Goal: Task Accomplishment & Management: Complete application form

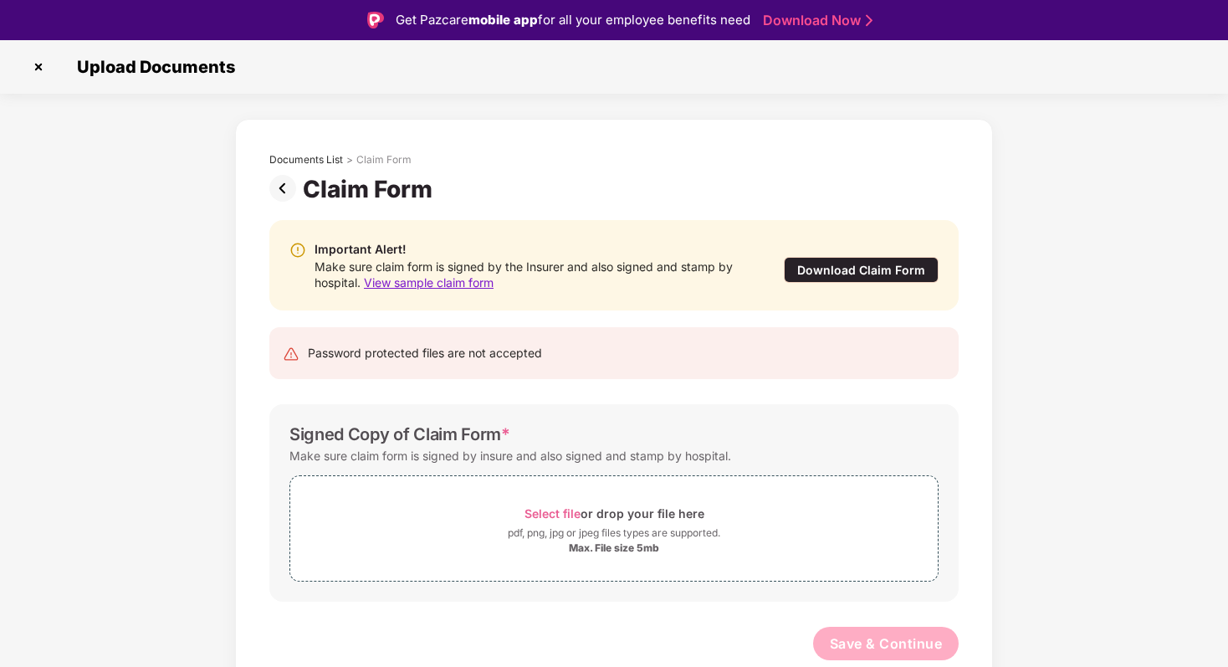
scroll to position [40, 0]
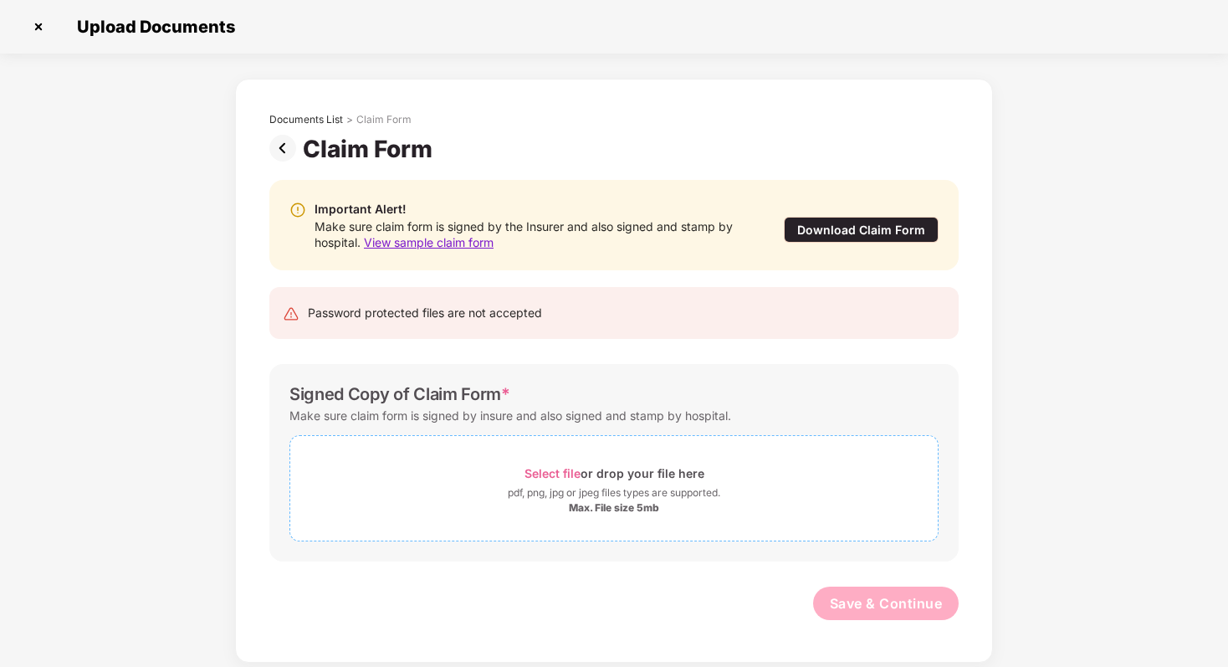
click at [549, 471] on span "Select file" at bounding box center [553, 473] width 56 height 14
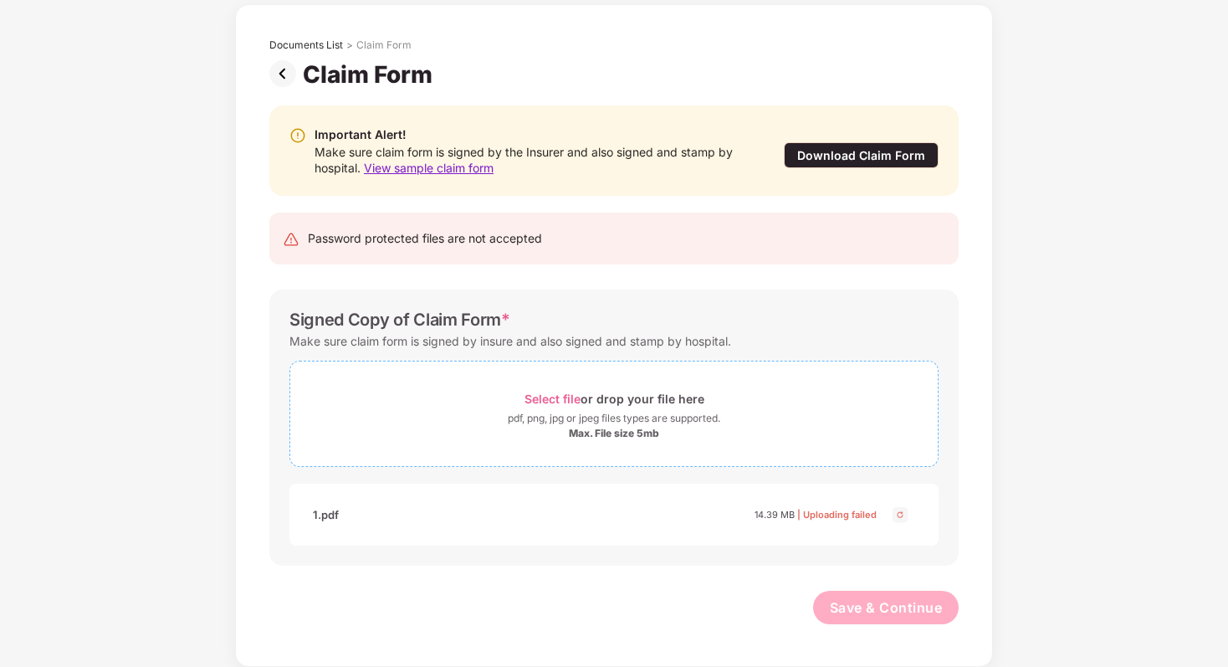
click at [549, 396] on span "Select file" at bounding box center [553, 399] width 56 height 14
click at [831, 520] on span "| Uploading failed" at bounding box center [836, 515] width 79 height 12
click at [899, 515] on img at bounding box center [900, 515] width 20 height 20
click at [560, 394] on span "Select file" at bounding box center [553, 399] width 56 height 14
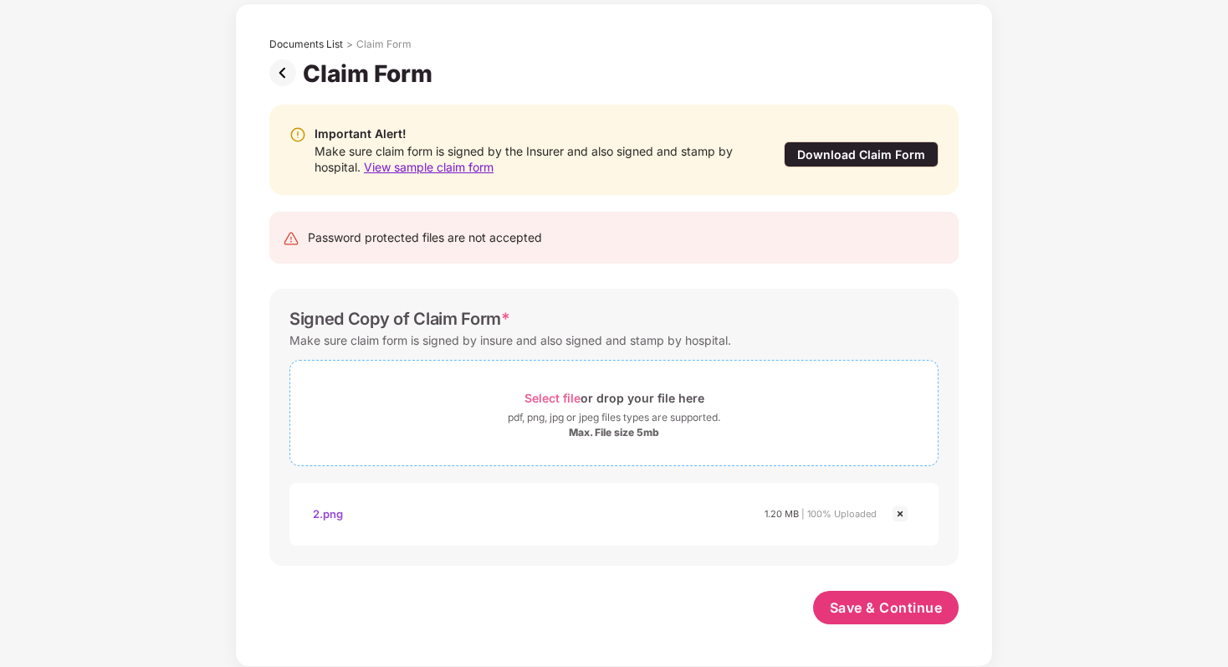
click at [540, 396] on span "Select file" at bounding box center [553, 398] width 56 height 14
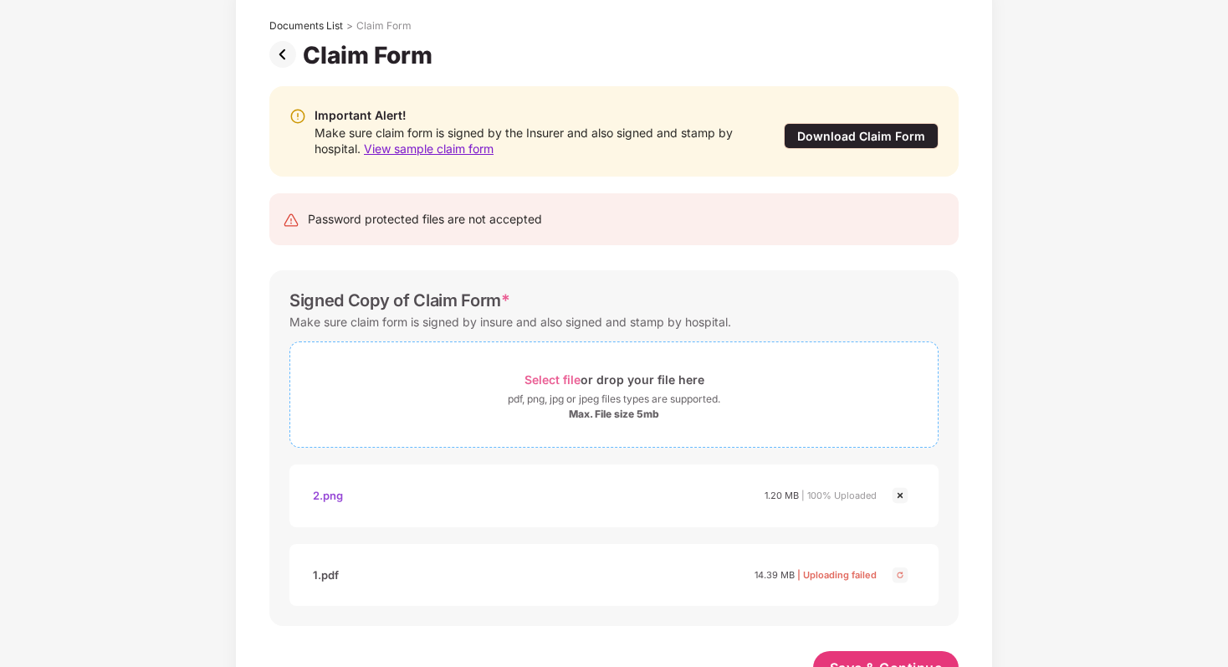
scroll to position [154, 0]
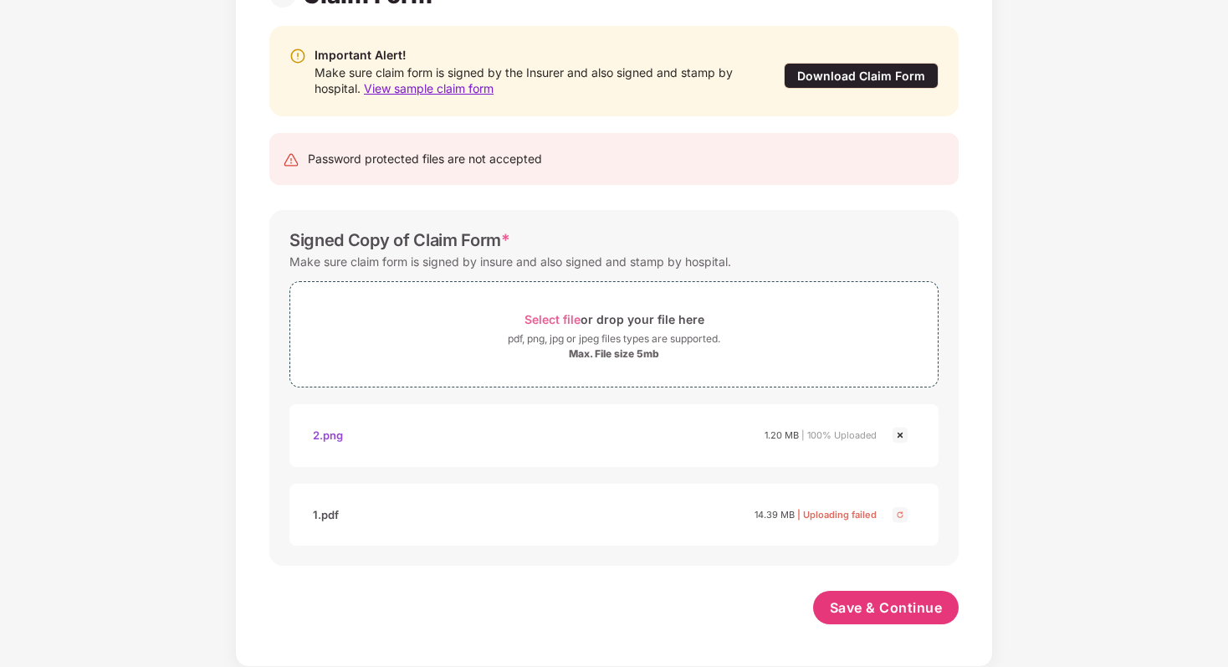
click at [898, 513] on img at bounding box center [900, 515] width 20 height 20
click at [895, 511] on img at bounding box center [900, 515] width 20 height 20
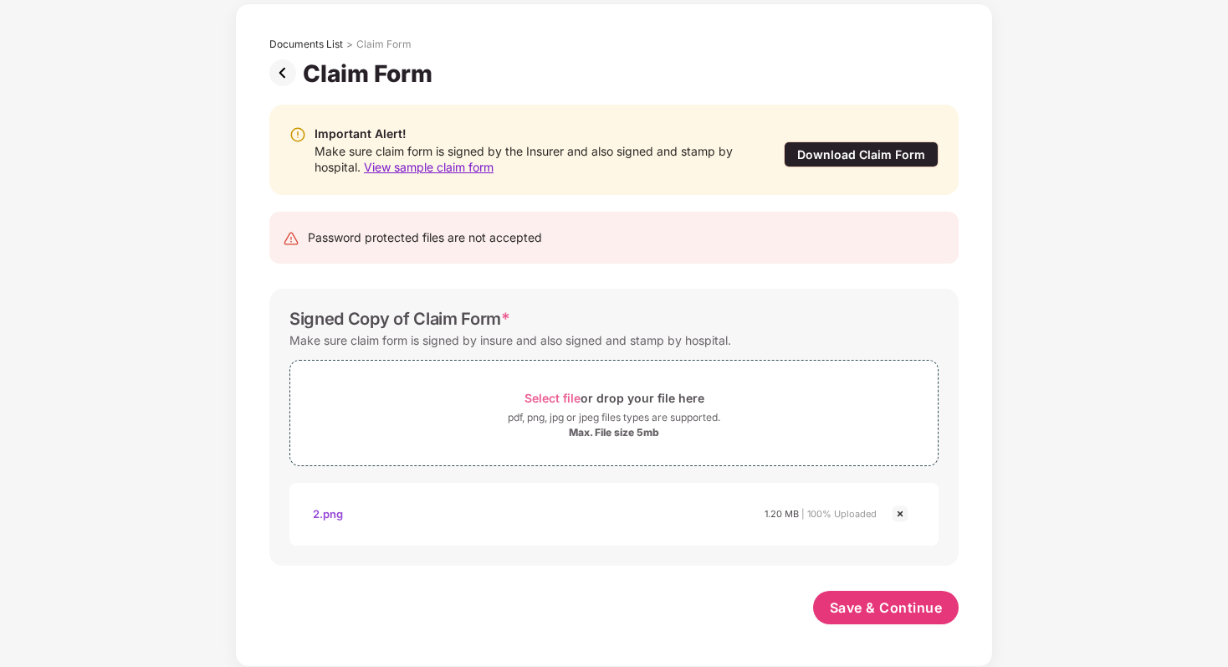
scroll to position [75, 0]
click at [551, 397] on span "Select file" at bounding box center [553, 398] width 56 height 14
click at [321, 510] on div "2.png" at bounding box center [328, 514] width 30 height 28
click at [336, 596] on div "1.pdf" at bounding box center [326, 593] width 26 height 28
click at [316, 515] on div "2.png" at bounding box center [328, 514] width 30 height 28
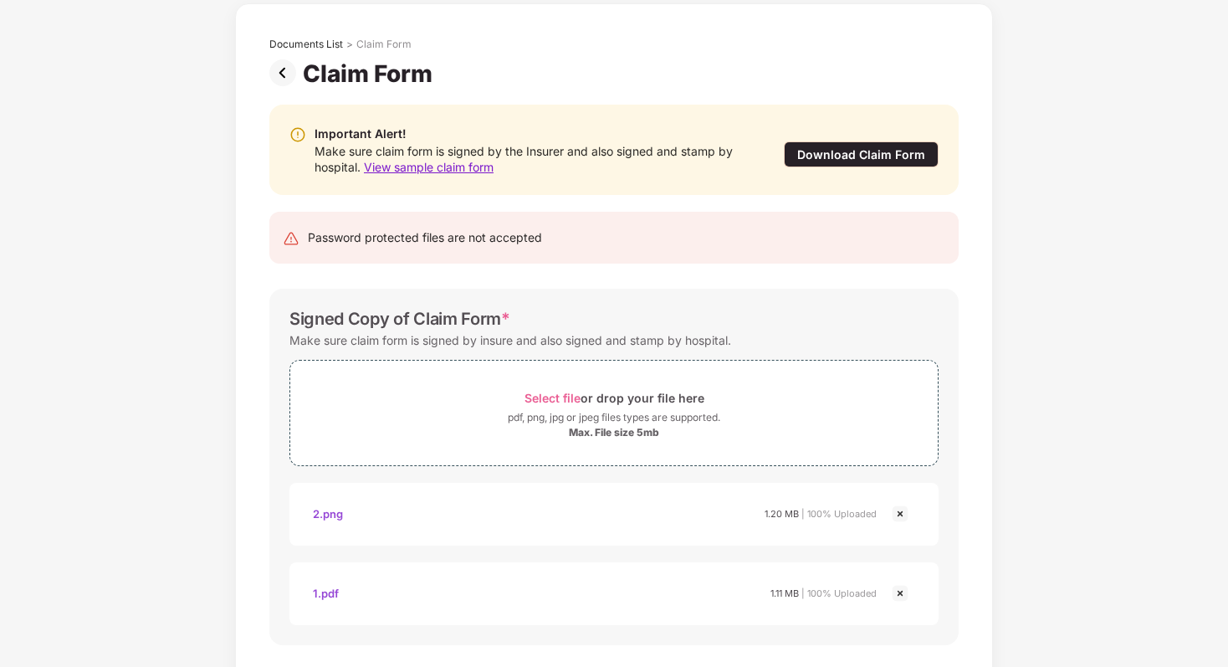
scroll to position [155, 0]
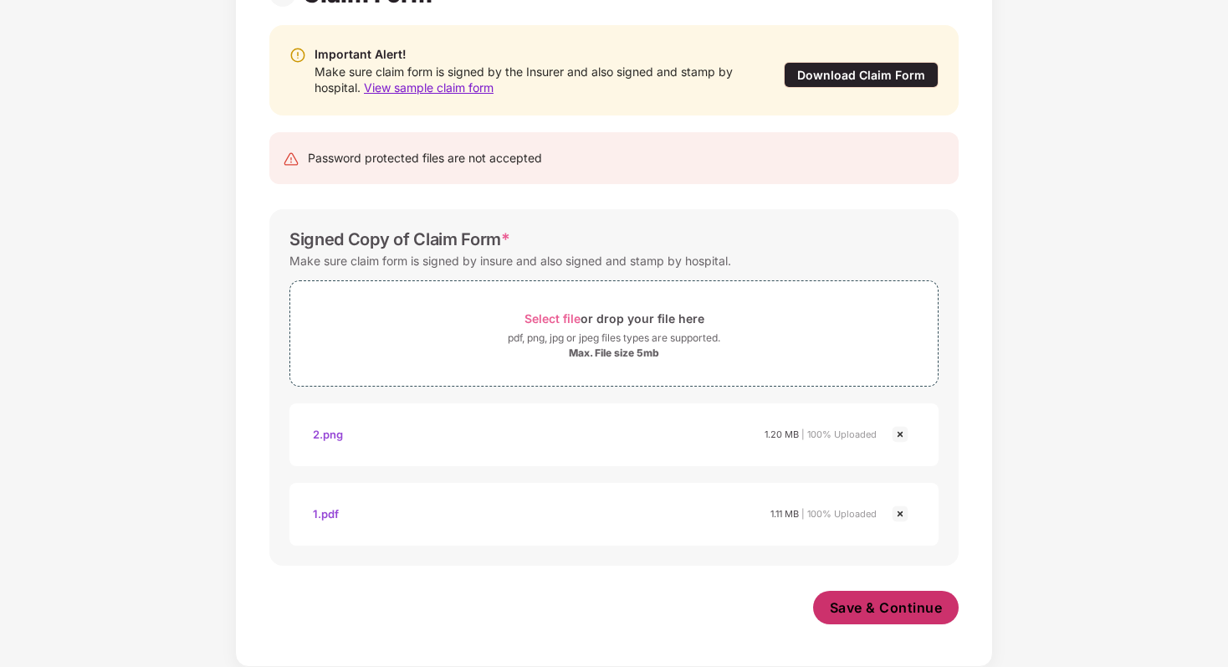
click at [863, 603] on span "Save & Continue" at bounding box center [886, 607] width 113 height 18
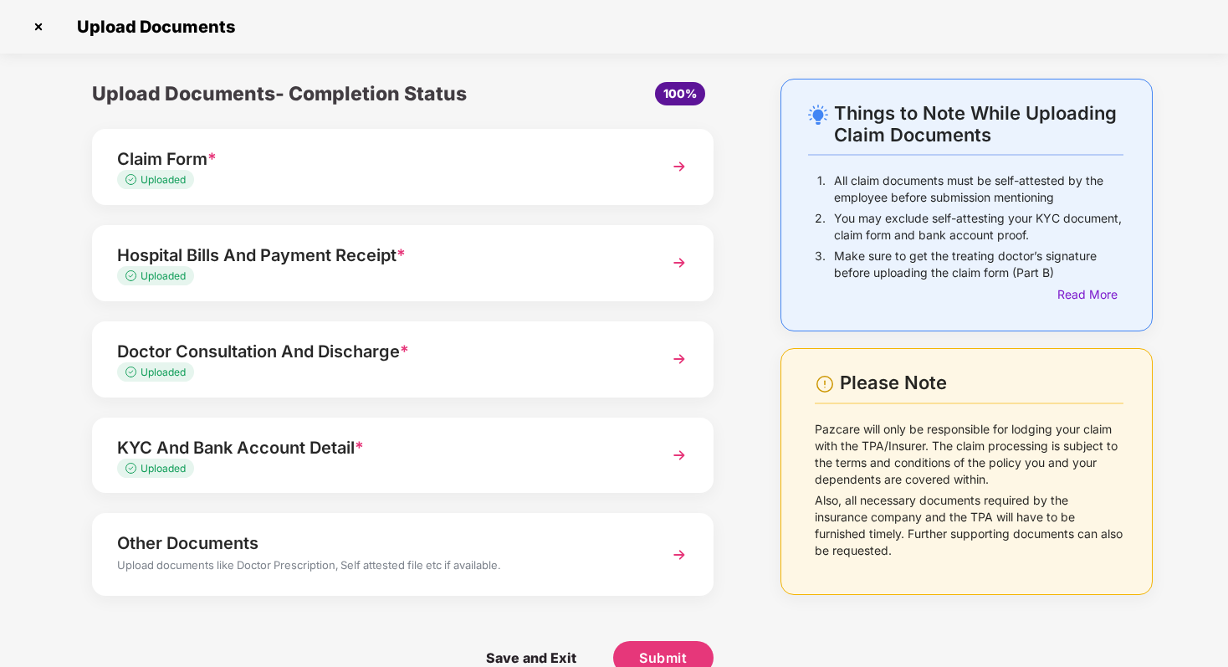
scroll to position [33, 0]
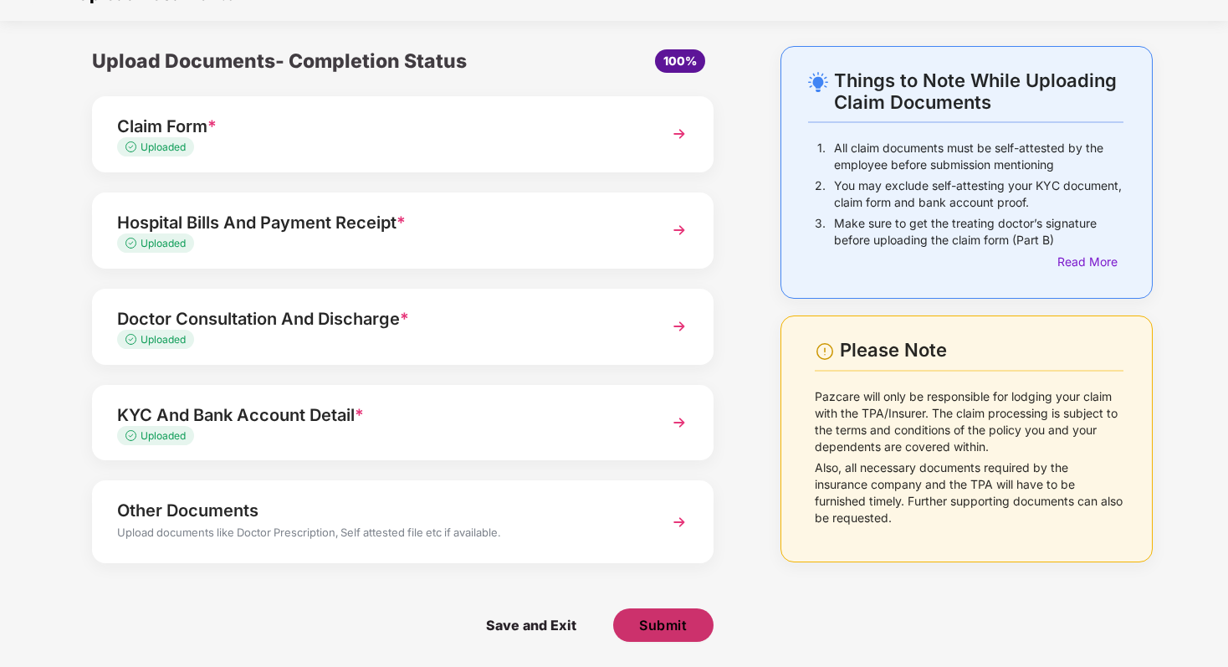
click at [657, 628] on span "Submit" at bounding box center [663, 625] width 48 height 18
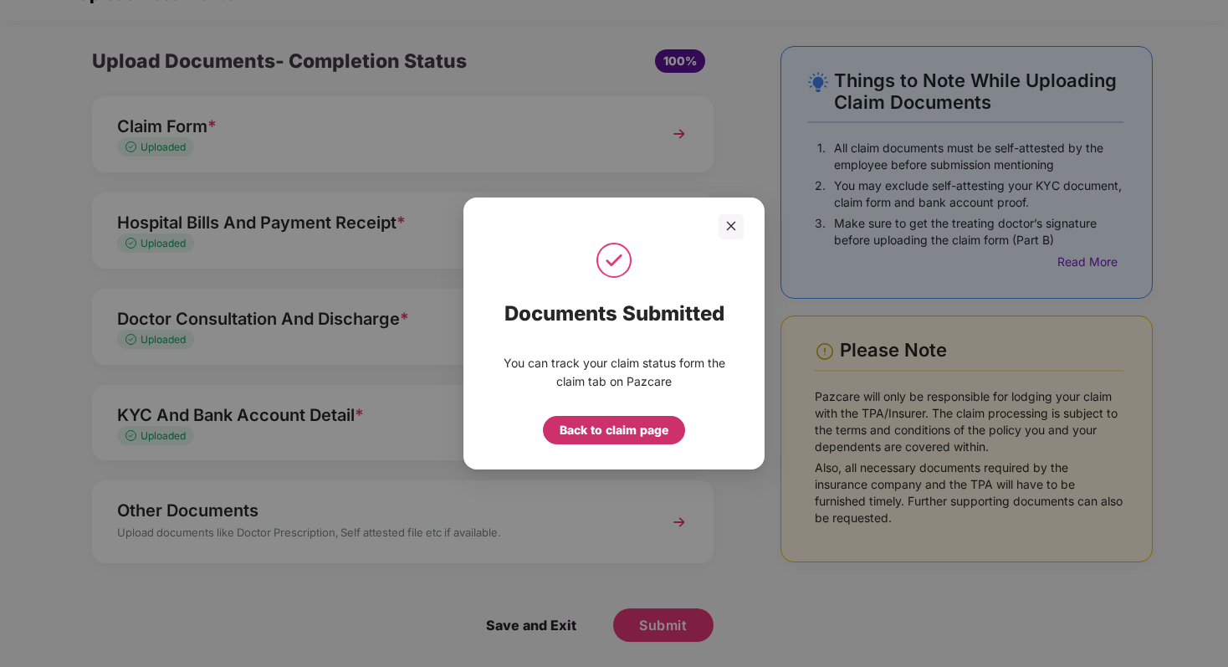
click at [587, 434] on div "Back to claim page" at bounding box center [614, 430] width 109 height 18
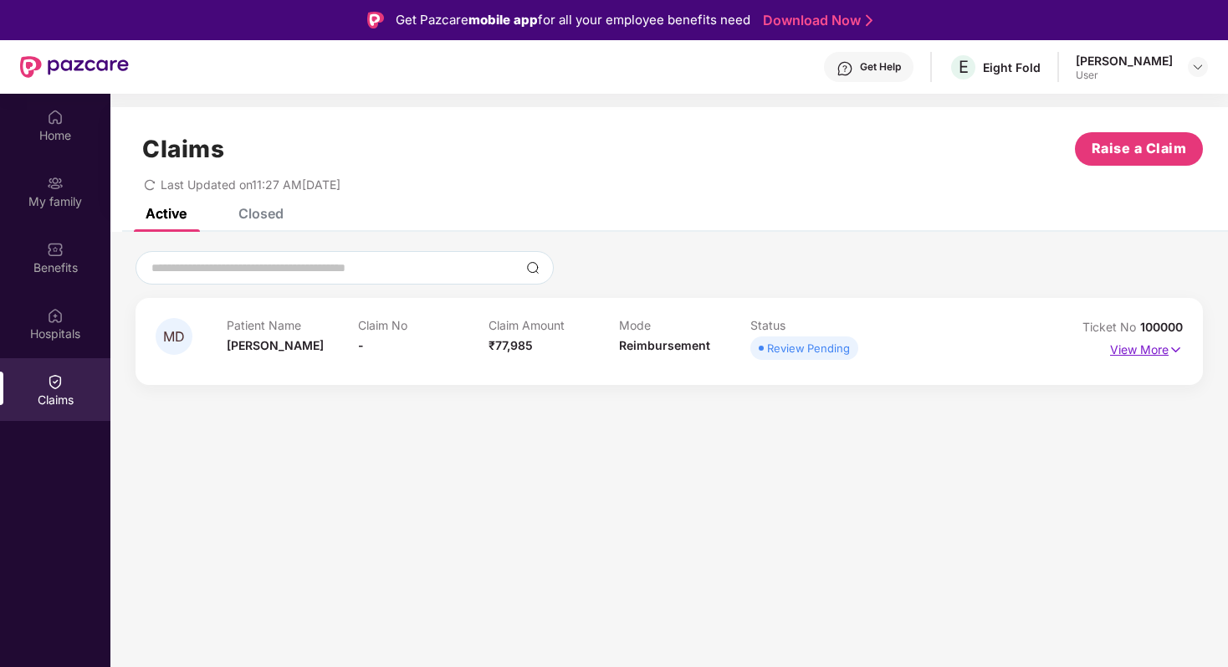
click at [1164, 352] on p "View More" at bounding box center [1146, 347] width 73 height 23
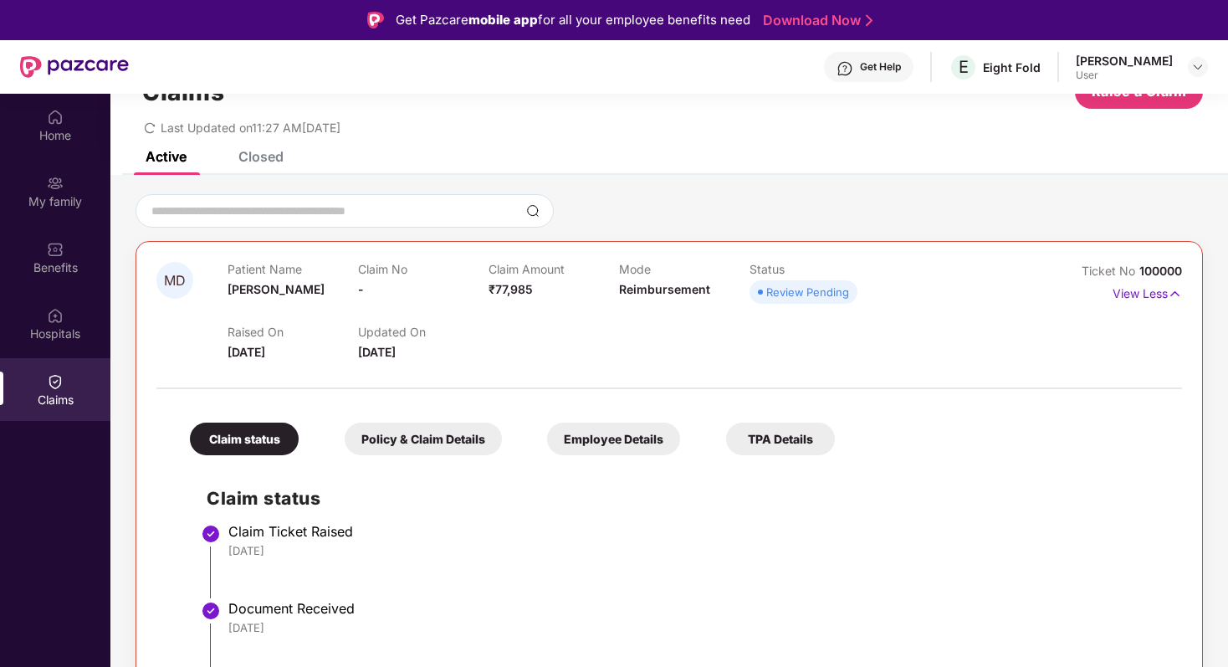
scroll to position [94, 0]
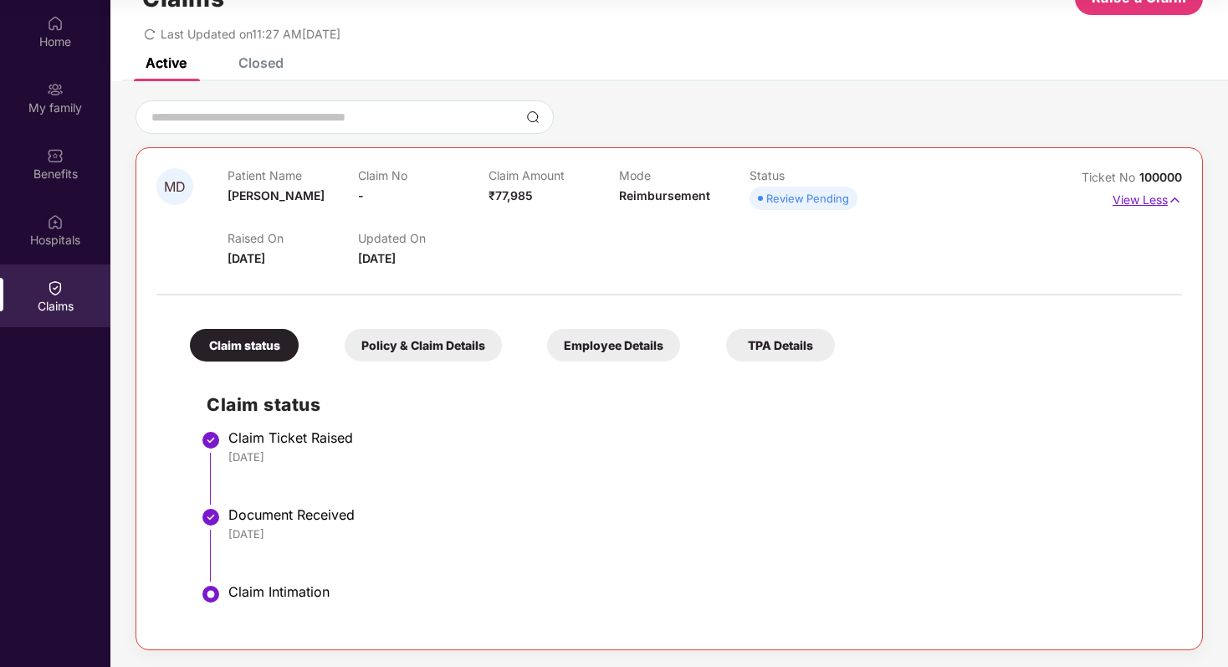
click at [1176, 198] on img at bounding box center [1175, 200] width 14 height 18
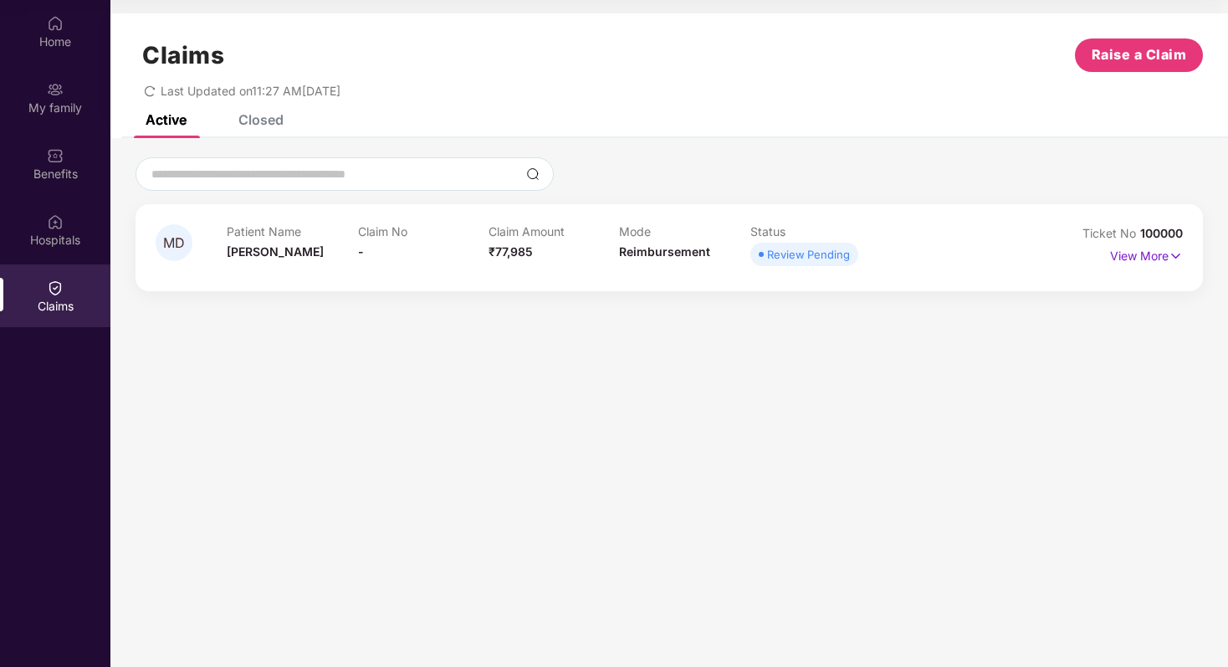
scroll to position [0, 0]
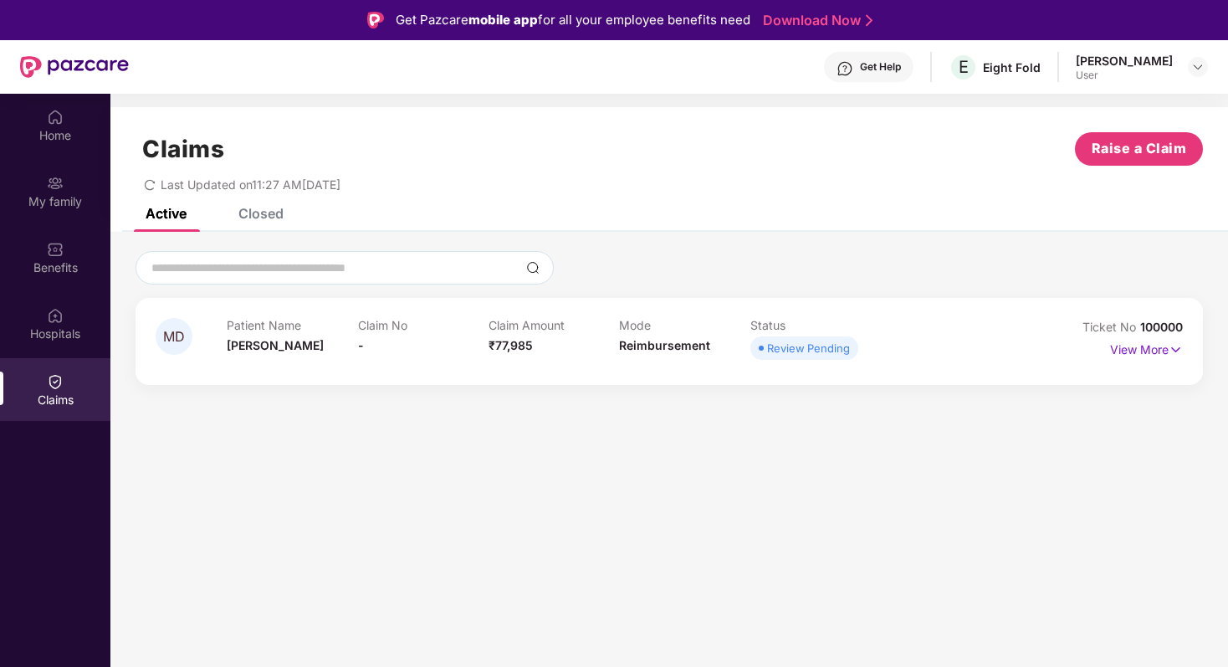
click at [482, 162] on div "Claims Raise a Claim" at bounding box center [670, 148] width 1068 height 33
